Goal: Navigation & Orientation: Find specific page/section

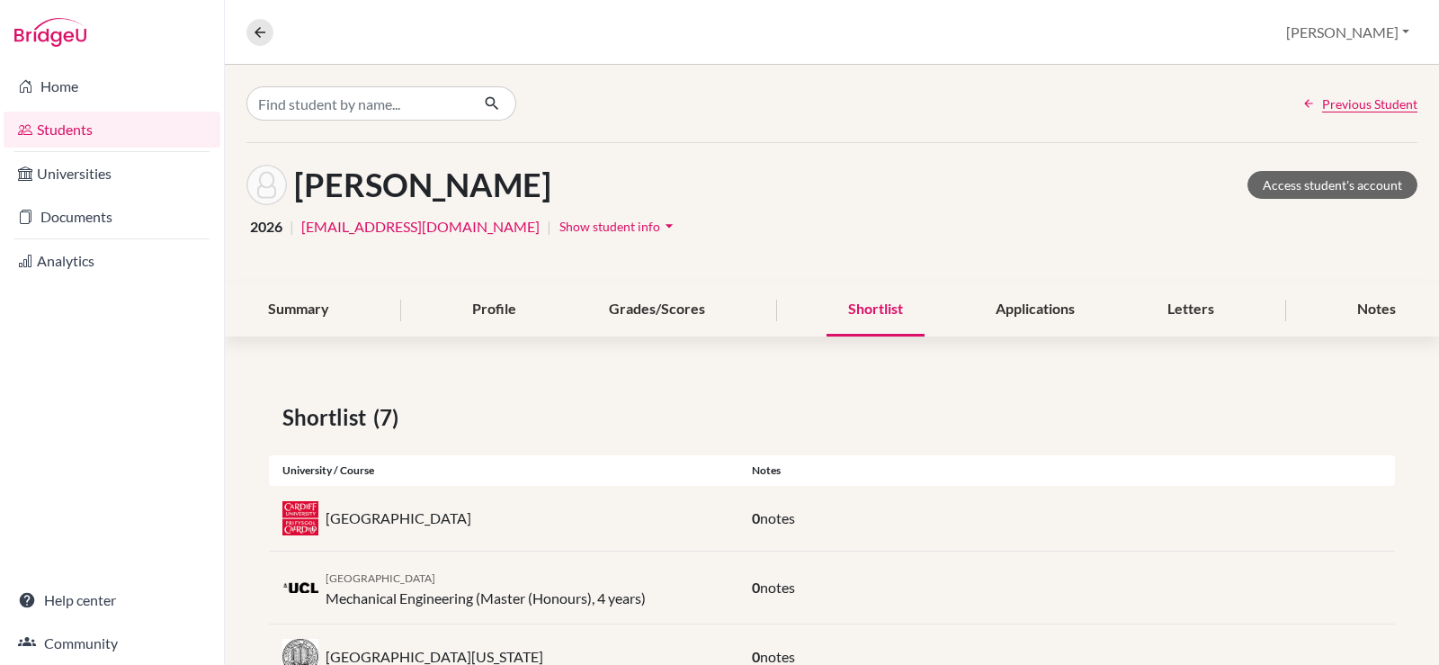
scroll to position [165, 0]
click at [61, 121] on link "Students" at bounding box center [112, 130] width 217 height 36
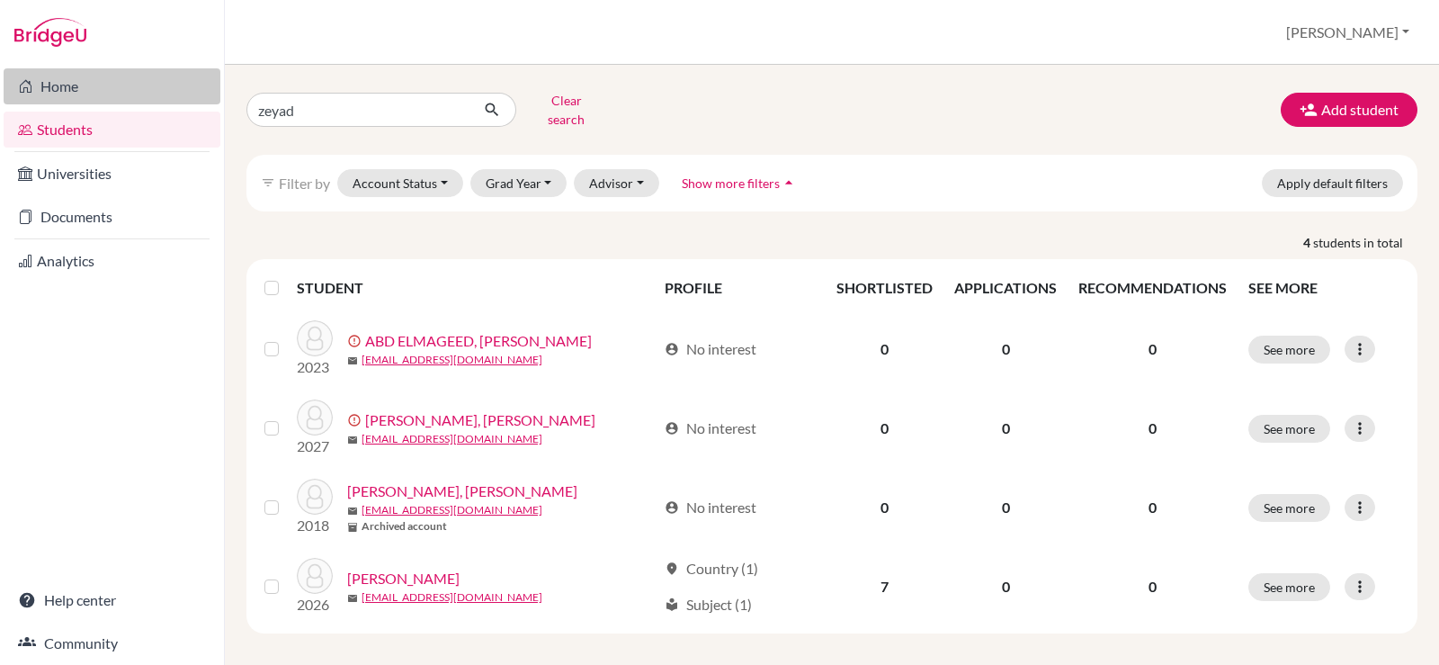
click at [77, 92] on link "Home" at bounding box center [112, 86] width 217 height 36
